Goal: Task Accomplishment & Management: Complete application form

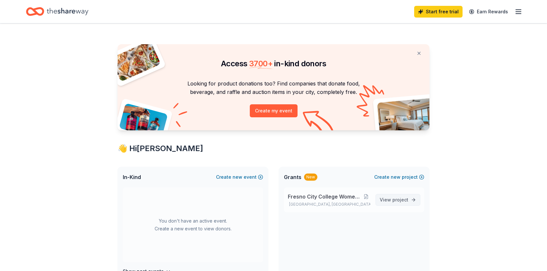
click at [393, 200] on span "project" at bounding box center [401, 200] width 16 height 6
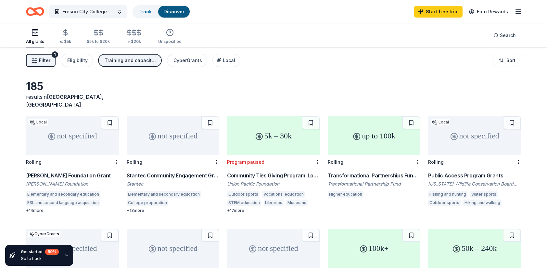
click at [45, 59] on span "Filter" at bounding box center [44, 61] width 11 height 8
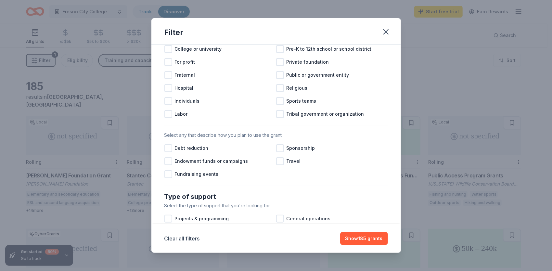
scroll to position [118, 0]
click at [172, 178] on div at bounding box center [168, 174] width 8 height 8
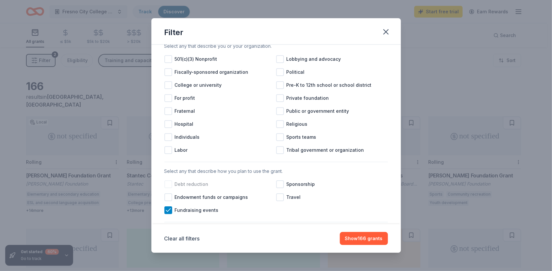
scroll to position [53, 0]
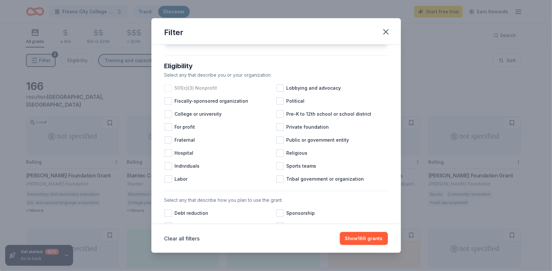
click at [168, 92] on div at bounding box center [168, 88] width 8 height 8
click at [168, 118] on div at bounding box center [168, 114] width 8 height 8
click at [170, 91] on icon at bounding box center [168, 88] width 7 height 7
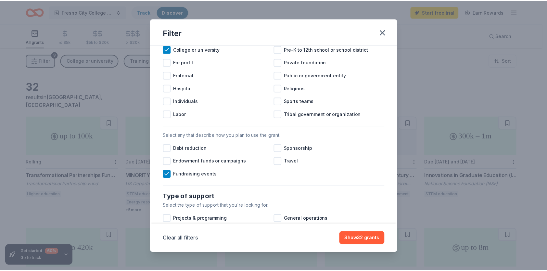
scroll to position [151, 0]
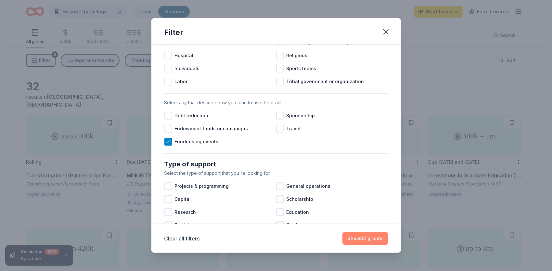
click at [362, 238] on button "Show 32 grants" at bounding box center [366, 238] width 46 height 13
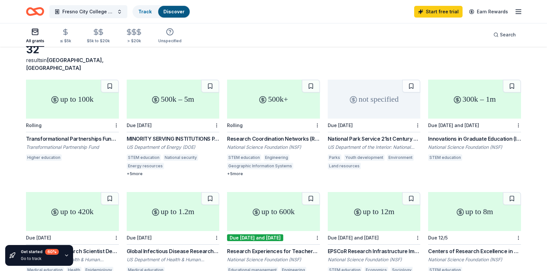
scroll to position [0, 0]
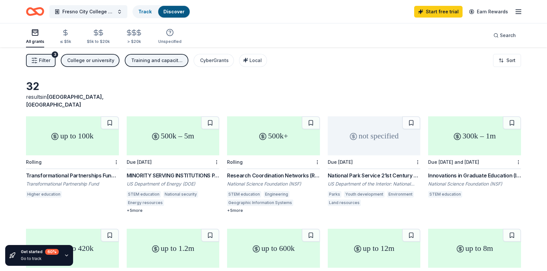
click at [43, 10] on icon "Home" at bounding box center [38, 11] width 10 height 7
click at [521, 7] on div "Start free trial Earn Rewards" at bounding box center [468, 11] width 108 height 15
click at [518, 12] on icon "button" at bounding box center [519, 12] width 8 height 8
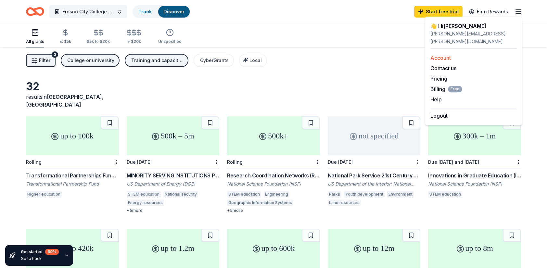
click at [447, 55] on link "Account" at bounding box center [441, 58] width 20 height 7
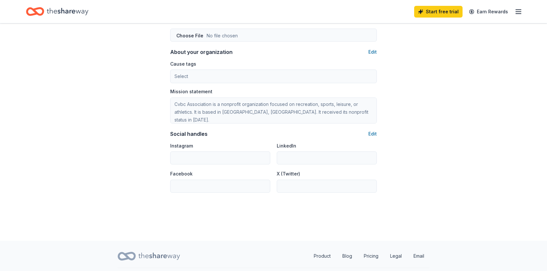
scroll to position [378, 0]
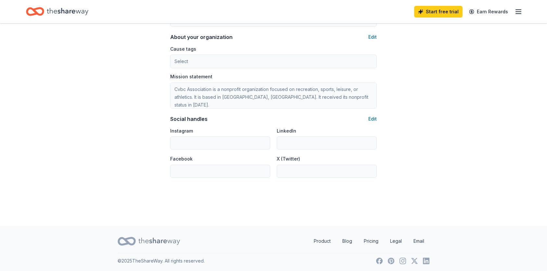
click at [81, 9] on icon "Home" at bounding box center [68, 11] width 42 height 13
click at [77, 10] on icon "Home" at bounding box center [68, 11] width 42 height 13
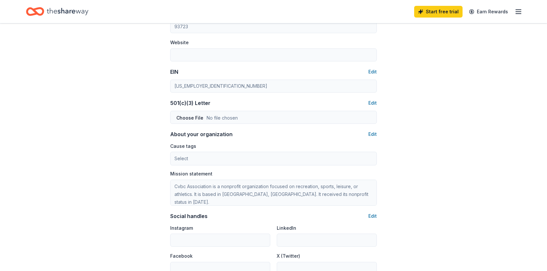
scroll to position [280, 0]
click at [521, 10] on icon "button" at bounding box center [519, 12] width 8 height 8
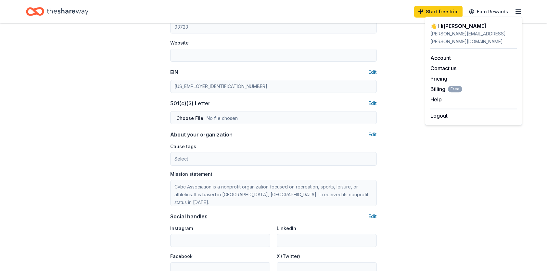
scroll to position [378, 0]
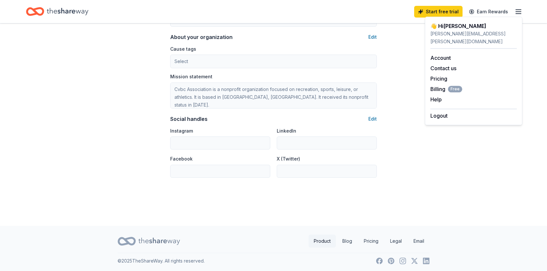
click at [325, 242] on link "Product" at bounding box center [322, 241] width 27 height 13
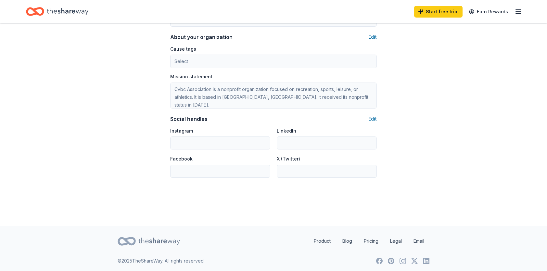
click at [163, 239] on icon at bounding box center [159, 241] width 42 height 7
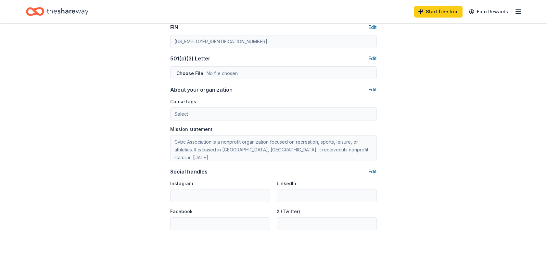
scroll to position [215, 0]
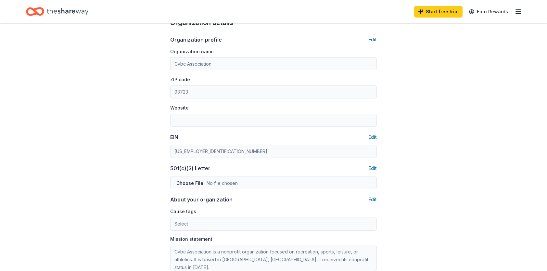
click at [42, 13] on icon "Home" at bounding box center [38, 11] width 10 height 7
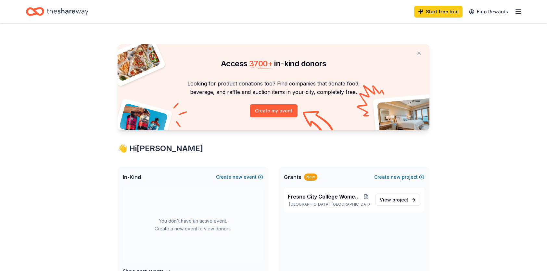
click at [272, 64] on span "3700 +" at bounding box center [260, 63] width 23 height 9
click at [265, 73] on div "Access 3700 + in-kind donors Looking for product donations too? Find companies …" at bounding box center [274, 87] width 312 height 86
click at [296, 110] on button "Create my event" at bounding box center [274, 110] width 48 height 13
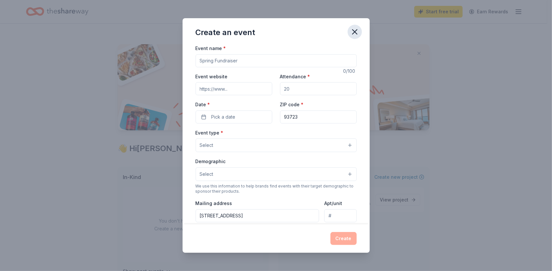
click at [357, 29] on icon "button" at bounding box center [354, 31] width 9 height 9
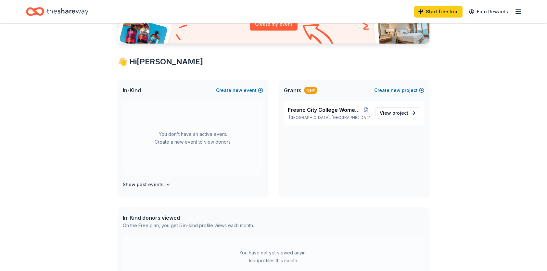
scroll to position [98, 0]
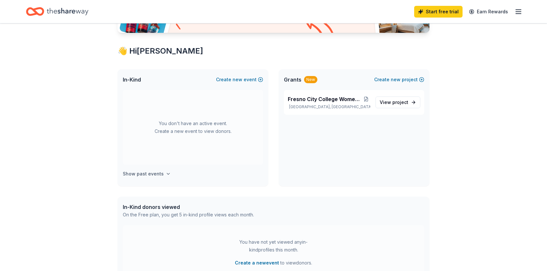
click at [167, 173] on icon "button" at bounding box center [168, 173] width 3 height 1
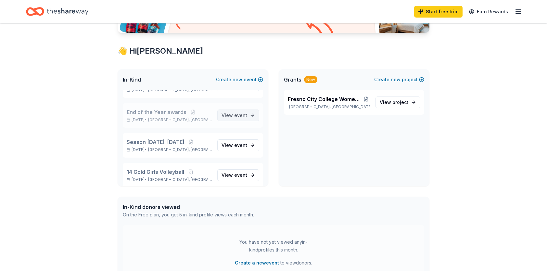
scroll to position [114, 0]
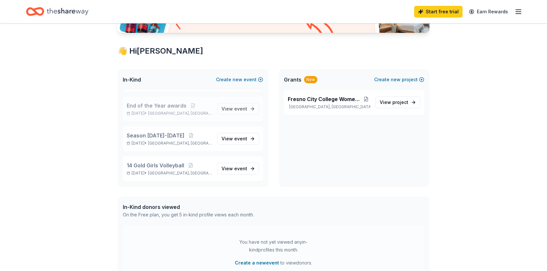
click at [172, 106] on span "End of the Year awards" at bounding box center [157, 106] width 60 height 8
click at [228, 111] on span "View event" at bounding box center [235, 109] width 26 height 8
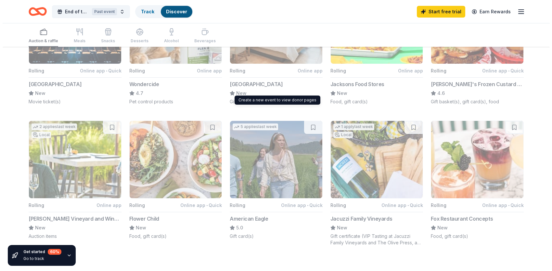
scroll to position [488, 0]
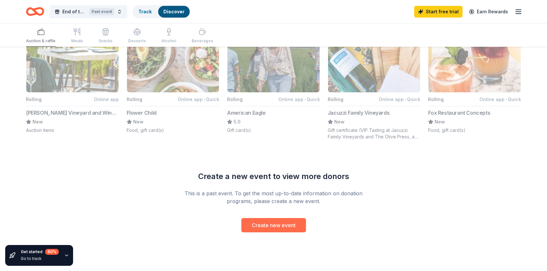
click at [273, 225] on button "Create new event" at bounding box center [273, 225] width 65 height 14
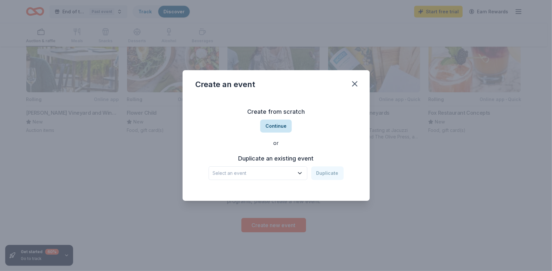
click at [280, 125] on button "Continue" at bounding box center [276, 126] width 32 height 13
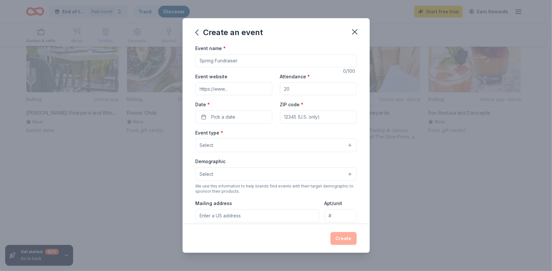
click at [236, 61] on input "Event name *" at bounding box center [276, 60] width 161 height 13
click at [241, 60] on input "Event name *" at bounding box center [276, 60] width 161 height 13
drag, startPoint x: 241, startPoint y: 60, endPoint x: 193, endPoint y: 59, distance: 48.4
click at [193, 59] on div "Event name * 0 /100 Event website Attendance * Date * Pick a date ZIP code * Ev…" at bounding box center [276, 134] width 187 height 180
type input "Fall end of the season Dinner"
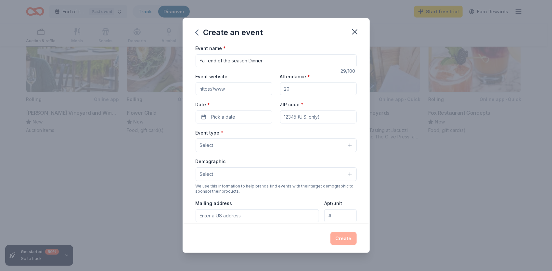
drag, startPoint x: 295, startPoint y: 88, endPoint x: 274, endPoint y: 88, distance: 21.5
click at [274, 88] on div "Event website Attendance * Date * Pick a date ZIP code *" at bounding box center [276, 97] width 161 height 51
type input "40"
click at [244, 114] on button "Pick a date" at bounding box center [234, 117] width 77 height 13
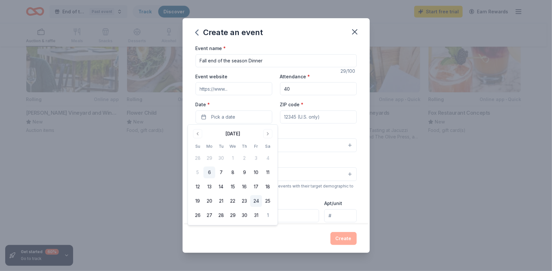
click at [256, 200] on button "24" at bounding box center [256, 201] width 12 height 12
click at [269, 133] on button "Go to next month" at bounding box center [267, 133] width 9 height 9
click at [254, 172] on button "7" at bounding box center [256, 173] width 12 height 12
click at [290, 119] on input "ZIP code *" at bounding box center [318, 117] width 77 height 13
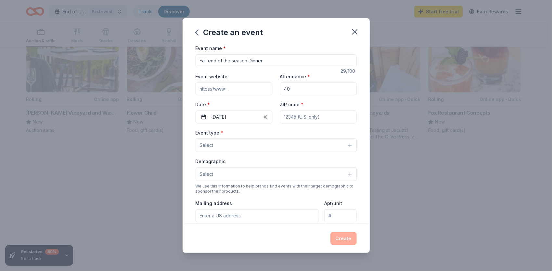
click at [214, 89] on input "Event website" at bounding box center [234, 88] width 77 height 13
paste input "https://fccrams.com/sports/wsoc/index"
type input "https://fccrams.com/sports/wsoc/index"
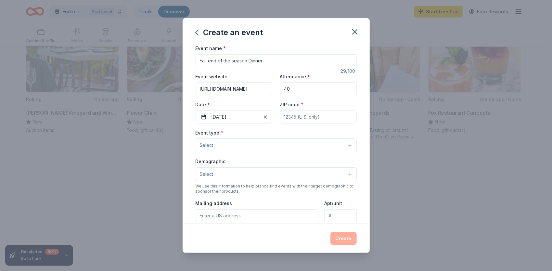
click at [286, 117] on input "ZIP code *" at bounding box center [318, 117] width 77 height 13
type input "93741"
click at [262, 143] on button "Select" at bounding box center [276, 145] width 161 height 14
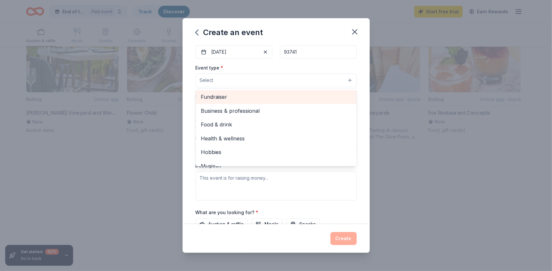
click at [215, 97] on span "Fundraiser" at bounding box center [276, 97] width 150 height 8
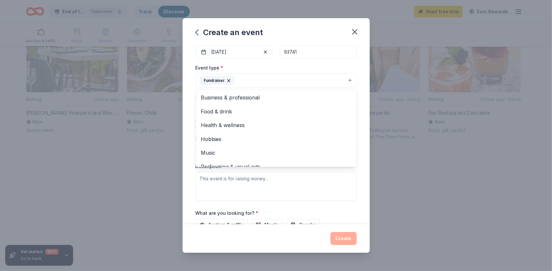
click at [392, 98] on div "Create an event Event name * Fall end of the season Dinner 29 /100 Event websit…" at bounding box center [276, 135] width 552 height 271
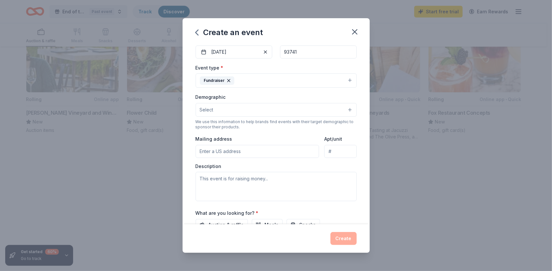
click at [253, 112] on button "Select" at bounding box center [276, 110] width 161 height 14
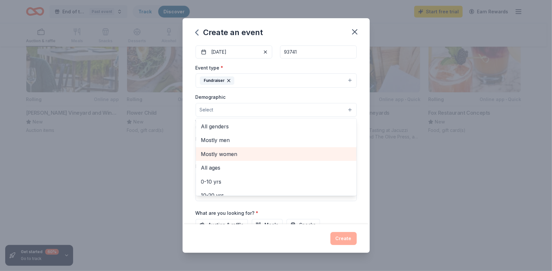
click at [237, 155] on span "Mostly women" at bounding box center [276, 154] width 150 height 8
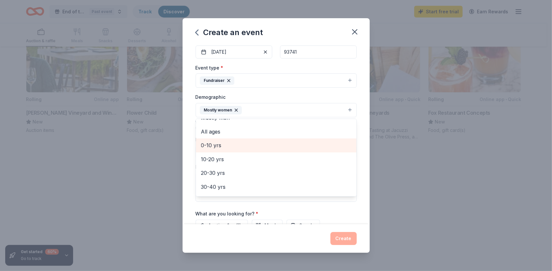
scroll to position [33, 0]
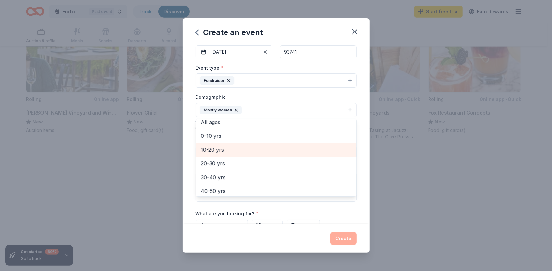
click at [217, 149] on span "10-20 yrs" at bounding box center [276, 150] width 150 height 8
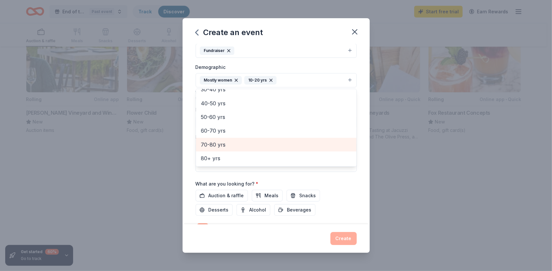
scroll to position [130, 0]
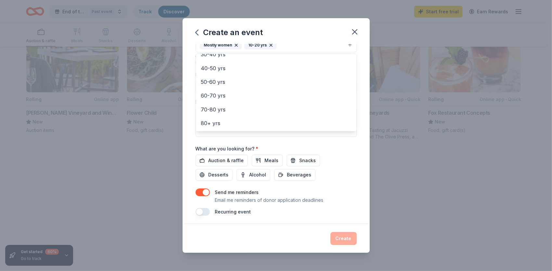
click at [352, 148] on div "Event name * Fall end of the season Dinner 29 /100 Event website https://fccram…" at bounding box center [276, 134] width 187 height 180
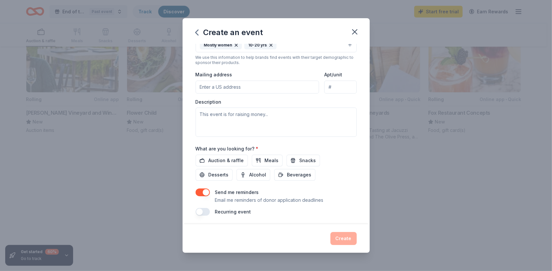
scroll to position [123, 0]
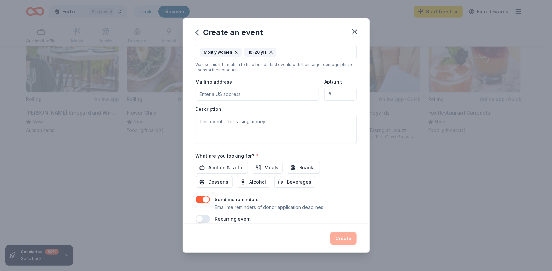
click at [221, 94] on input "Mailing address" at bounding box center [258, 94] width 124 height 13
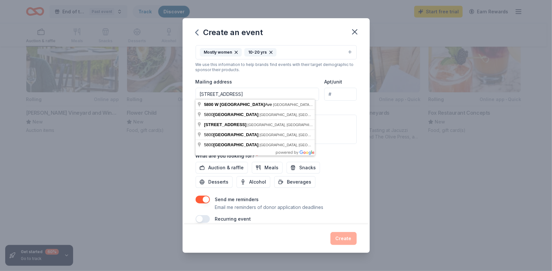
type input "5800 West Bedford Avenue, Fresno, CA, 93722"
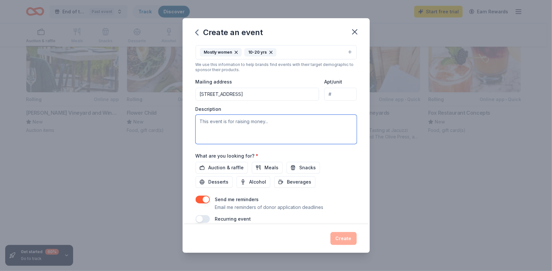
click at [290, 124] on textarea at bounding box center [276, 129] width 161 height 29
type textarea "Students will be celebrating end of the season dinner with all players and coac…"
click at [270, 164] on span "Meals" at bounding box center [272, 168] width 14 height 8
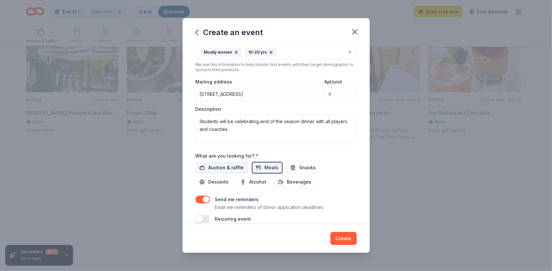
click at [239, 167] on span "Auction & raffle" at bounding box center [226, 168] width 35 height 8
click at [303, 166] on span "Snacks" at bounding box center [308, 168] width 17 height 8
click at [222, 180] on span "Desserts" at bounding box center [219, 182] width 20 height 8
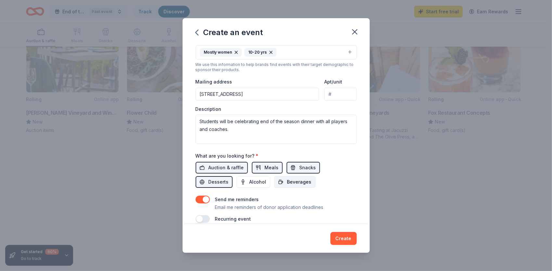
click at [296, 180] on span "Beverages" at bounding box center [299, 182] width 24 height 8
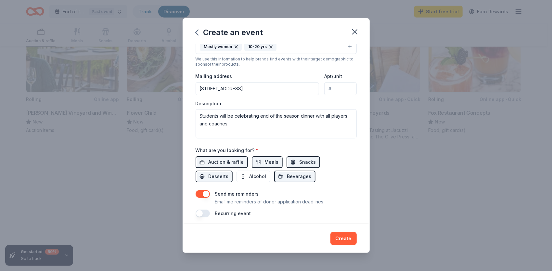
scroll to position [130, 0]
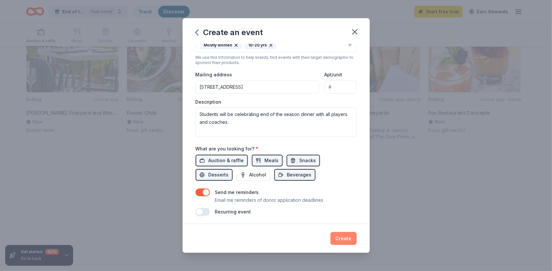
click at [342, 239] on button "Create" at bounding box center [344, 238] width 26 height 13
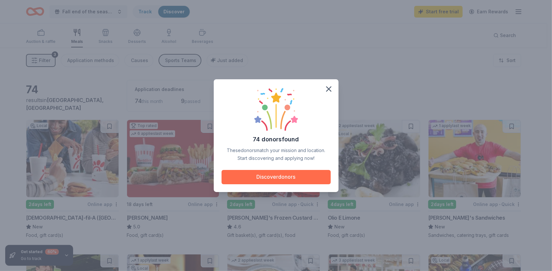
click at [294, 176] on button "Discover donors" at bounding box center [276, 177] width 109 height 14
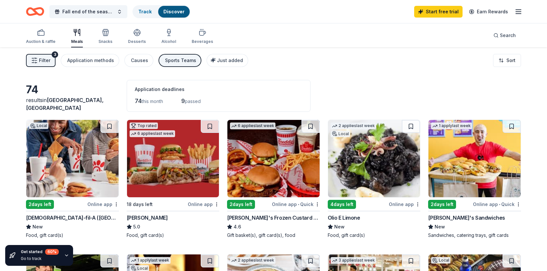
click at [75, 178] on img at bounding box center [72, 158] width 92 height 77
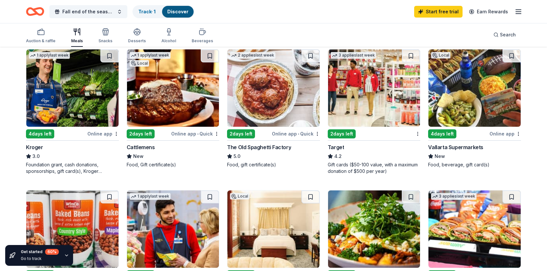
scroll to position [195, 0]
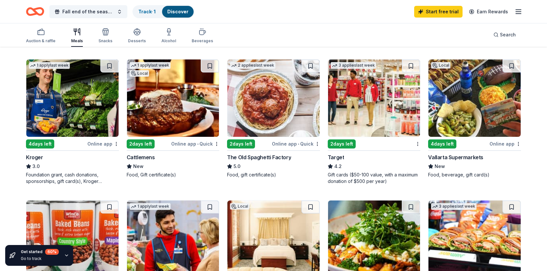
click at [381, 105] on img at bounding box center [374, 97] width 92 height 77
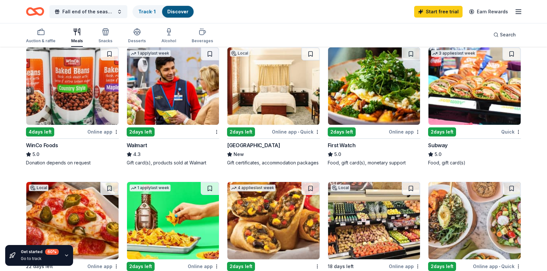
scroll to position [358, 0]
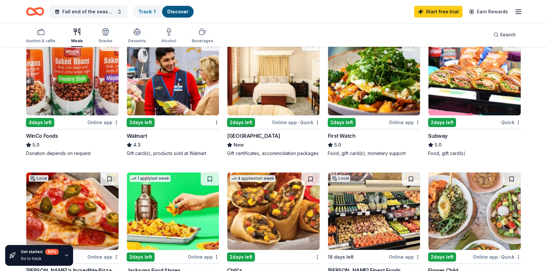
click at [45, 92] on img at bounding box center [72, 76] width 92 height 77
click at [170, 86] on img at bounding box center [173, 76] width 92 height 77
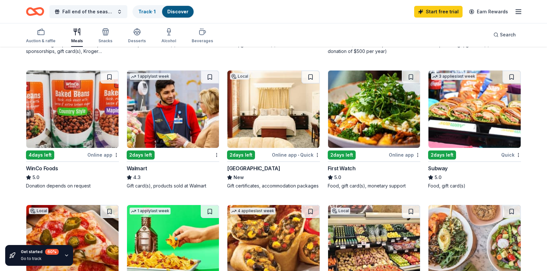
click at [470, 103] on img at bounding box center [475, 109] width 92 height 77
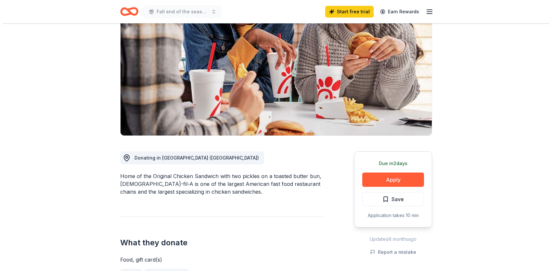
scroll to position [98, 0]
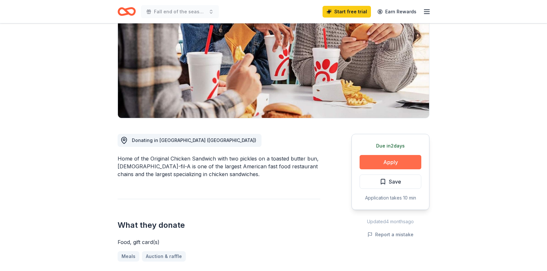
click at [393, 155] on button "Apply" at bounding box center [391, 162] width 62 height 14
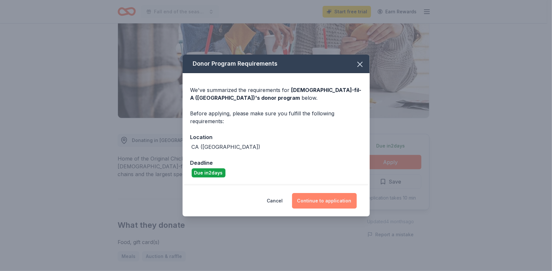
click at [324, 198] on button "Continue to application" at bounding box center [324, 201] width 65 height 16
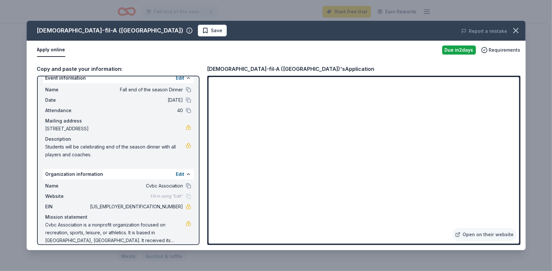
scroll to position [17, 0]
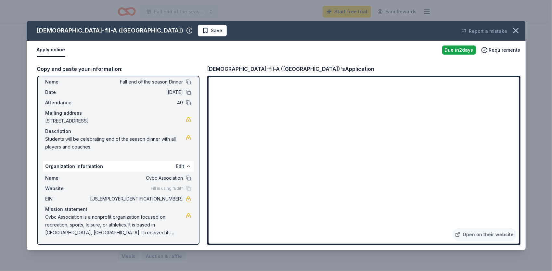
click at [176, 166] on button "Edit" at bounding box center [180, 167] width 8 height 8
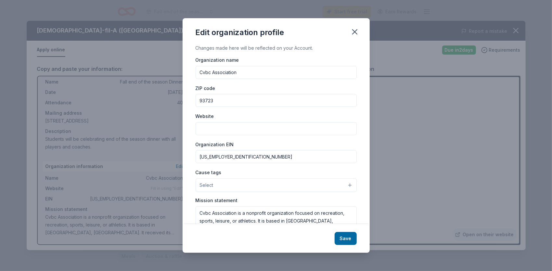
drag, startPoint x: 243, startPoint y: 72, endPoint x: 178, endPoint y: 72, distance: 64.7
click at [178, 72] on div "Edit organization profile Changes made here will be reflected on your Account. …" at bounding box center [276, 135] width 552 height 271
type input "Fresno City College Women Soccer"
drag, startPoint x: 216, startPoint y: 99, endPoint x: 197, endPoint y: 98, distance: 19.8
click at [197, 98] on input "93723" at bounding box center [276, 100] width 161 height 13
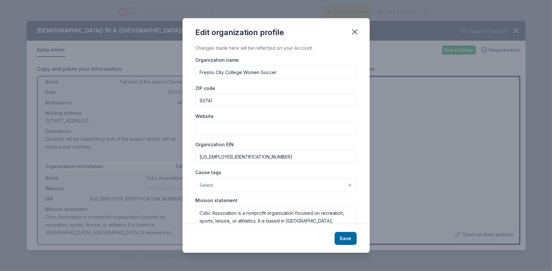
type input "93741"
click at [209, 129] on input "Website" at bounding box center [276, 128] width 161 height 13
paste input "https://fccrams.com/sports/wsoc/index"
type input "https://fccrams.com/sports/wsoc/index"
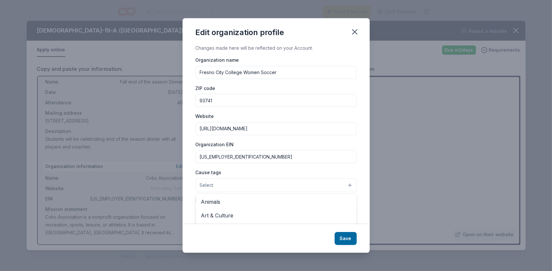
click at [241, 184] on button "Select" at bounding box center [276, 185] width 161 height 14
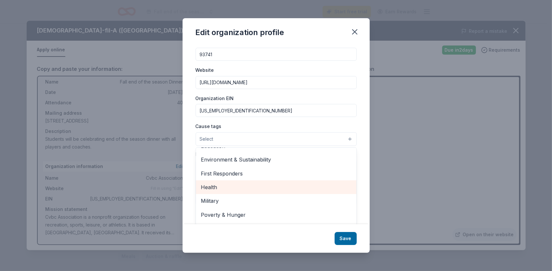
scroll to position [90, 0]
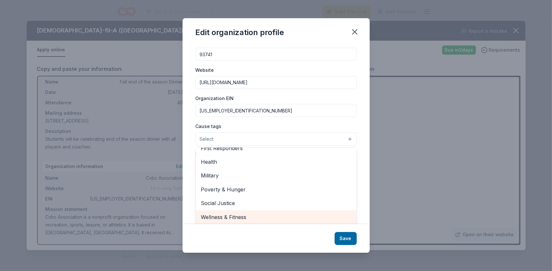
click at [236, 213] on span "Wellness & Fitness" at bounding box center [276, 217] width 150 height 8
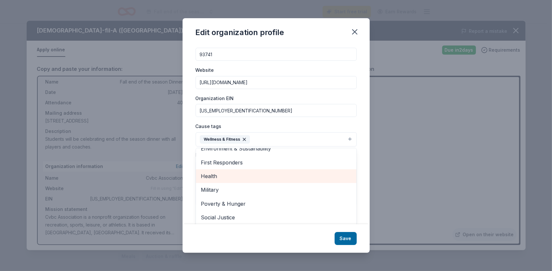
click at [271, 173] on span "Health" at bounding box center [276, 176] width 150 height 8
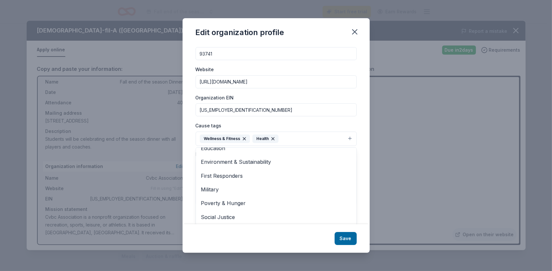
click at [346, 239] on div "Edit organization profile Changes made here will be reflected on your Account. …" at bounding box center [276, 135] width 187 height 235
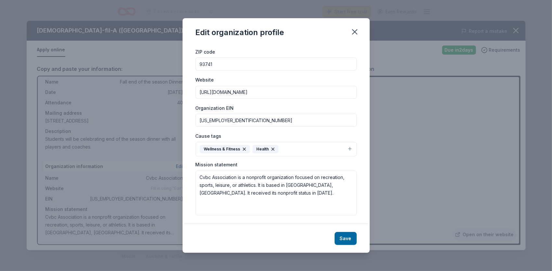
scroll to position [36, 0]
drag, startPoint x: 210, startPoint y: 175, endPoint x: 189, endPoint y: 175, distance: 20.5
click at [189, 175] on div "Changes made here will be reflected on your Account. Organization name Fresno C…" at bounding box center [276, 134] width 187 height 180
click at [202, 175] on textarea "Association is a nonprofit organization focused on recreation, sports, leisure,…" at bounding box center [276, 193] width 161 height 45
type textarea "Association is a nonprofit organization focused on recreation, sports, leisure,…"
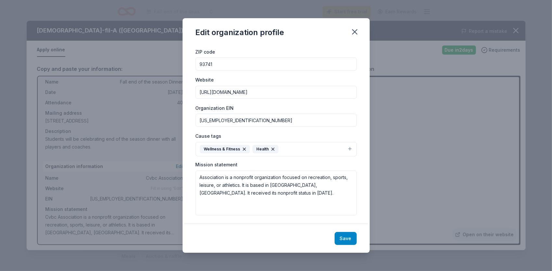
click at [344, 236] on button "Save" at bounding box center [346, 238] width 22 height 13
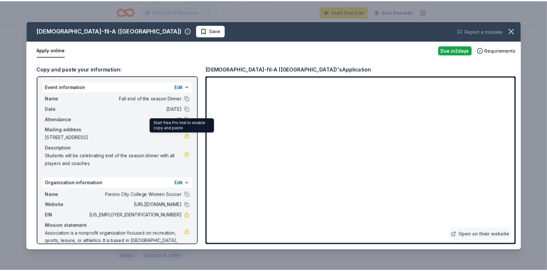
scroll to position [0, 0]
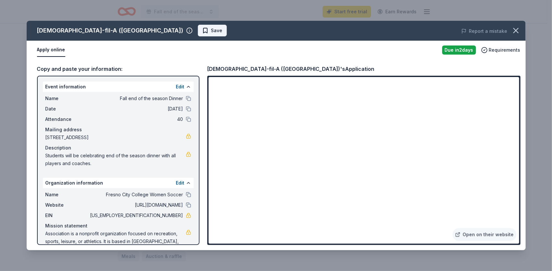
click at [211, 29] on span "Save" at bounding box center [216, 31] width 11 height 8
click at [516, 28] on icon "button" at bounding box center [516, 30] width 9 height 9
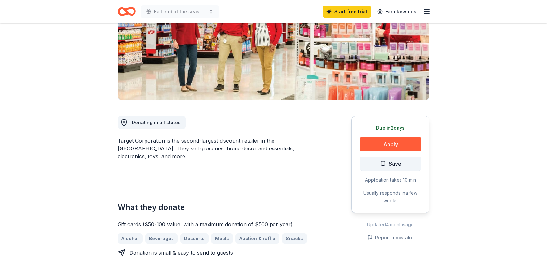
scroll to position [98, 0]
click at [384, 144] on button "Apply" at bounding box center [391, 144] width 62 height 14
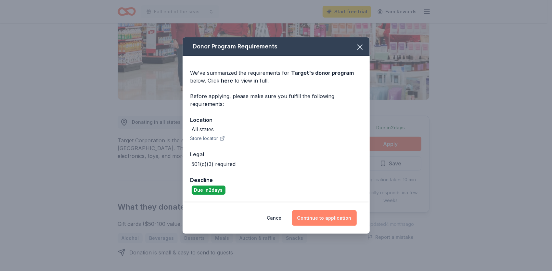
click at [327, 216] on button "Continue to application" at bounding box center [324, 218] width 65 height 16
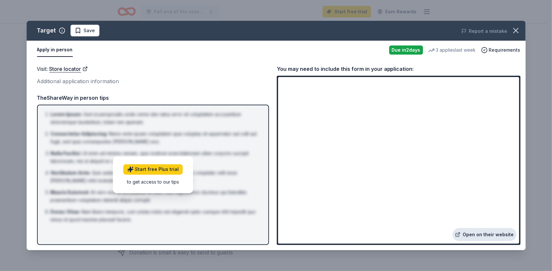
click at [491, 235] on link "Open on their website" at bounding box center [485, 234] width 64 height 13
click at [517, 31] on icon "button" at bounding box center [516, 30] width 9 height 9
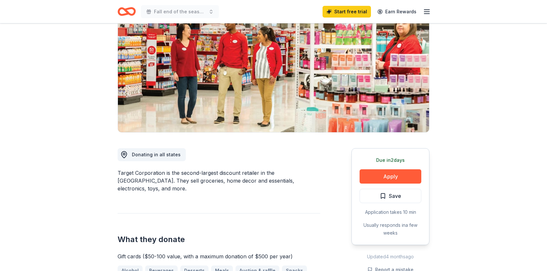
scroll to position [0, 0]
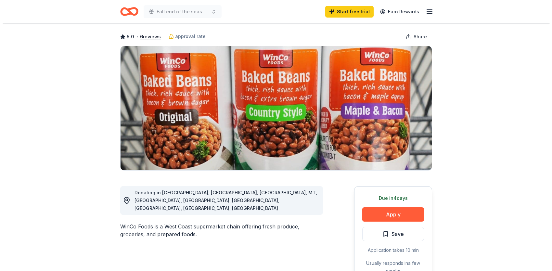
scroll to position [65, 0]
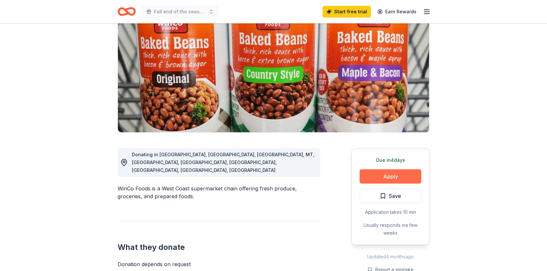
click at [376, 180] on button "Apply" at bounding box center [391, 176] width 62 height 14
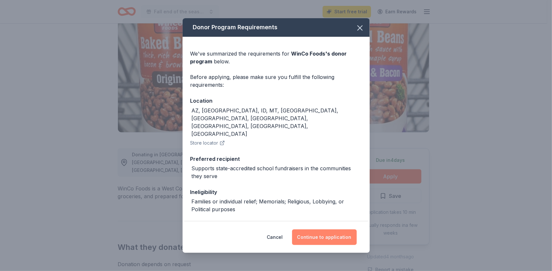
click at [327, 238] on button "Continue to application" at bounding box center [324, 237] width 65 height 16
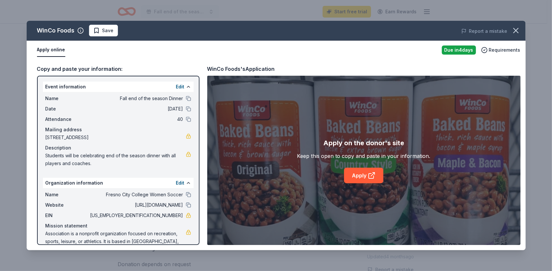
scroll to position [17, 0]
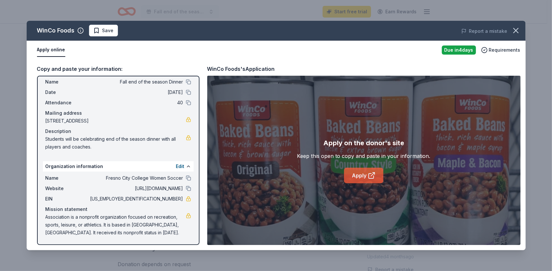
click at [356, 174] on link "Apply" at bounding box center [363, 176] width 39 height 16
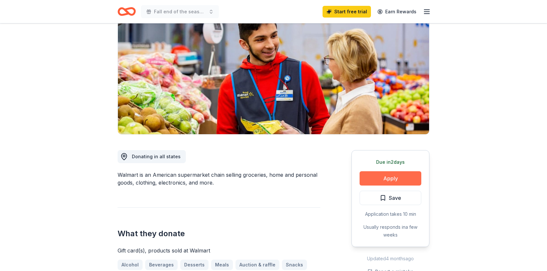
scroll to position [65, 0]
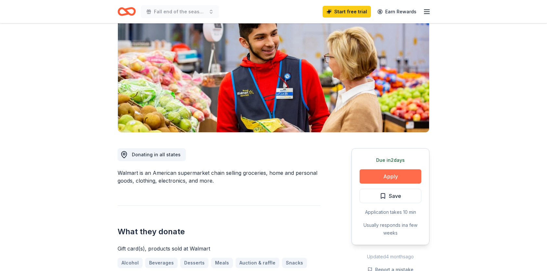
click at [385, 172] on button "Apply" at bounding box center [391, 176] width 62 height 14
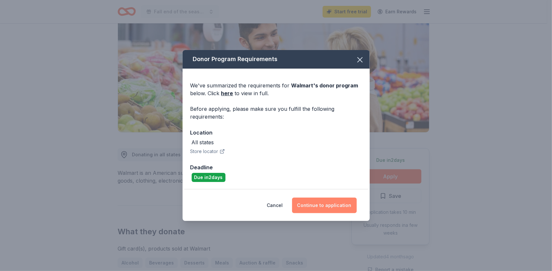
click at [334, 204] on button "Continue to application" at bounding box center [324, 206] width 65 height 16
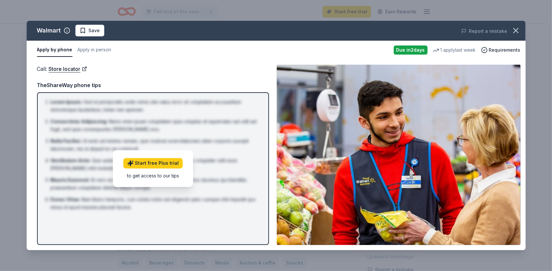
click at [415, 50] on div "Due in 2 days" at bounding box center [411, 50] width 34 height 9
click at [435, 162] on img at bounding box center [399, 155] width 244 height 180
click at [94, 49] on button "Apply in person" at bounding box center [95, 50] width 34 height 14
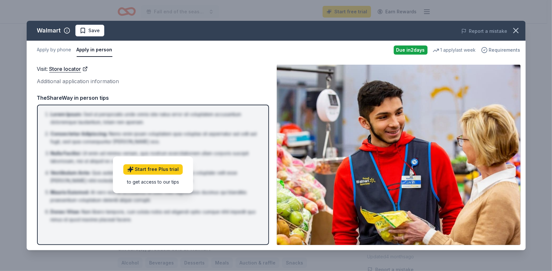
click at [502, 51] on span "Requirements" at bounding box center [505, 50] width 32 height 8
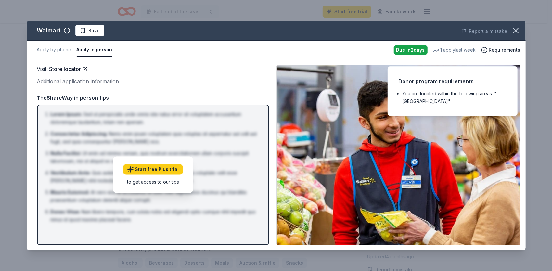
click at [436, 90] on li "You are located within the following areas: "USA"" at bounding box center [454, 98] width 105 height 16
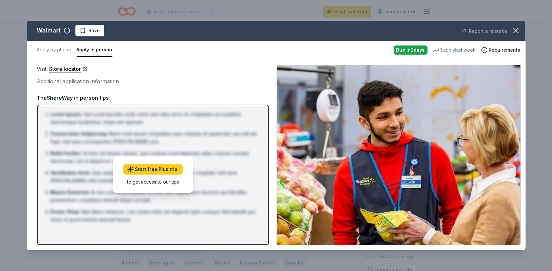
click at [458, 123] on img at bounding box center [399, 155] width 244 height 180
click at [158, 183] on div "to get access to our tips" at bounding box center [152, 182] width 59 height 7
click at [450, 49] on div "1 apply last week" at bounding box center [454, 50] width 43 height 8
click at [518, 26] on icon "button" at bounding box center [516, 30] width 9 height 9
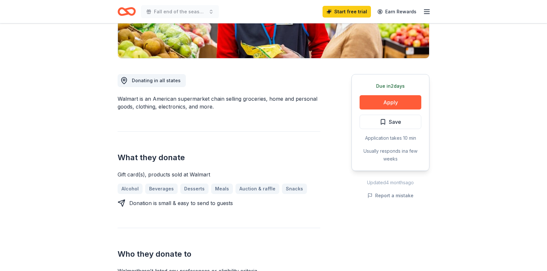
scroll to position [130, 0]
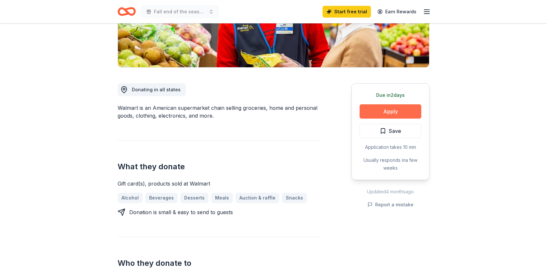
click at [406, 108] on button "Apply" at bounding box center [391, 111] width 62 height 14
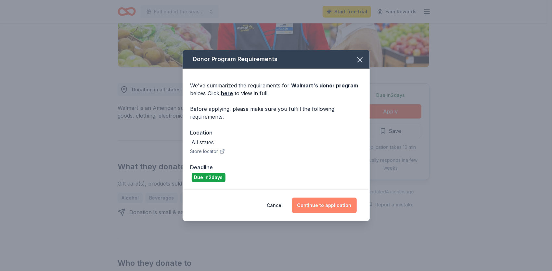
click at [334, 204] on button "Continue to application" at bounding box center [324, 206] width 65 height 16
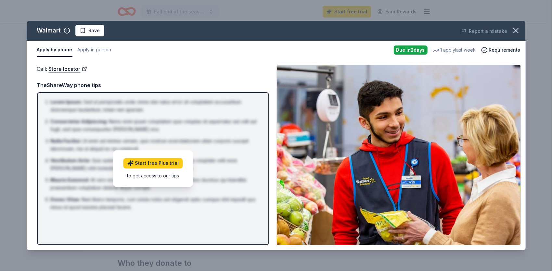
click at [454, 47] on div "1 apply last week" at bounding box center [454, 50] width 43 height 8
click at [500, 47] on span "Requirements" at bounding box center [505, 50] width 32 height 8
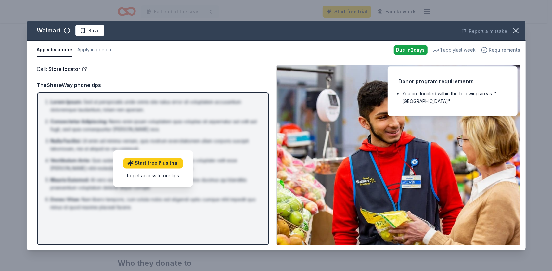
click at [500, 48] on span "Requirements" at bounding box center [505, 50] width 32 height 8
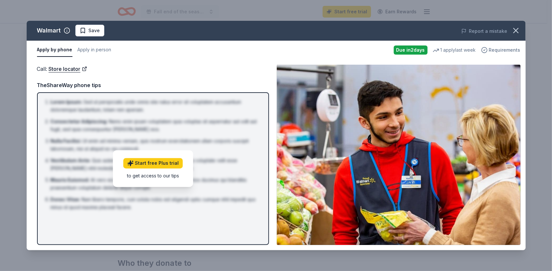
click at [500, 48] on span "Requirements" at bounding box center [505, 50] width 32 height 8
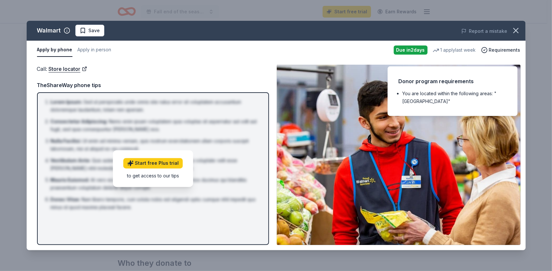
click at [418, 51] on div "Due in 2 days" at bounding box center [411, 50] width 34 height 9
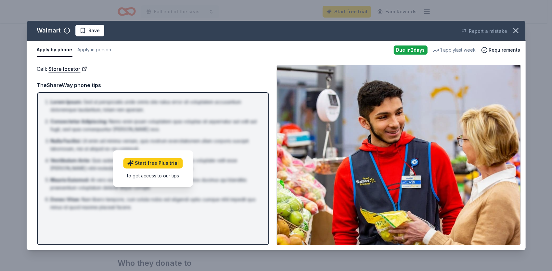
click at [417, 49] on div "Due in 2 days" at bounding box center [411, 50] width 34 height 9
click at [426, 161] on img at bounding box center [399, 155] width 244 height 180
drag, startPoint x: 226, startPoint y: 186, endPoint x: 225, endPoint y: 182, distance: 4.1
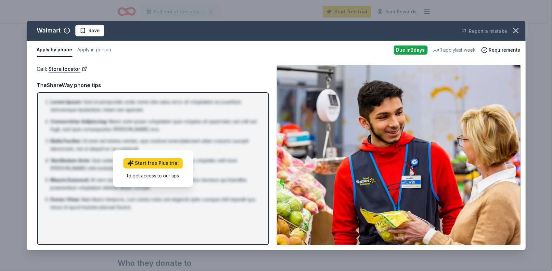
click at [226, 187] on li "Mauris Euismod : At vero eos et accusamus et iusto odio dignissimos ducimus qui…" at bounding box center [155, 184] width 209 height 16
click at [152, 111] on li "Lorem Ipsum : Sed ut perspiciatis unde omnis iste natus error sit voluptatem ac…" at bounding box center [155, 106] width 209 height 16
click at [519, 29] on icon "button" at bounding box center [516, 30] width 9 height 9
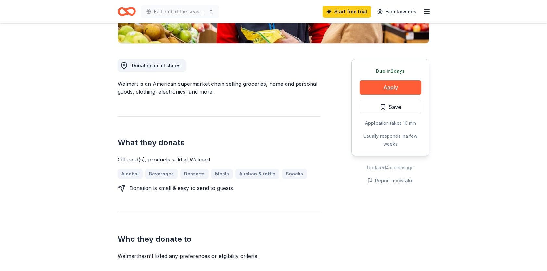
scroll to position [163, 0]
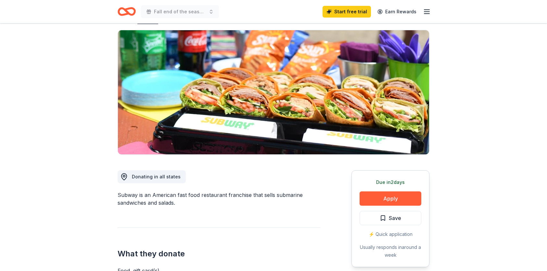
scroll to position [98, 0]
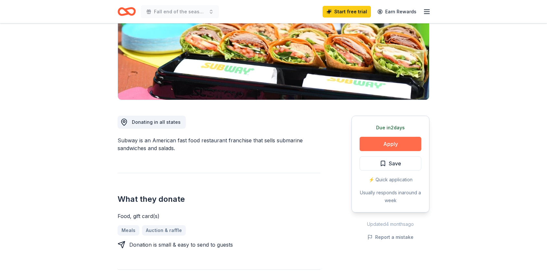
click at [397, 143] on button "Apply" at bounding box center [391, 144] width 62 height 14
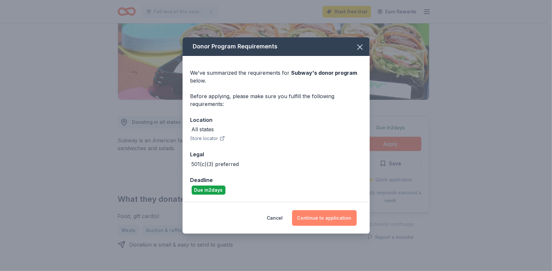
click at [339, 218] on button "Continue to application" at bounding box center [324, 218] width 65 height 16
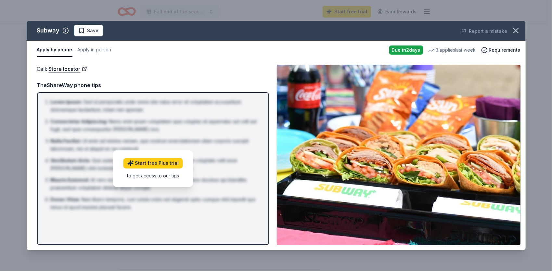
click at [423, 160] on img at bounding box center [399, 155] width 244 height 180
click at [520, 27] on icon "button" at bounding box center [516, 30] width 9 height 9
